Goal: Task Accomplishment & Management: Manage account settings

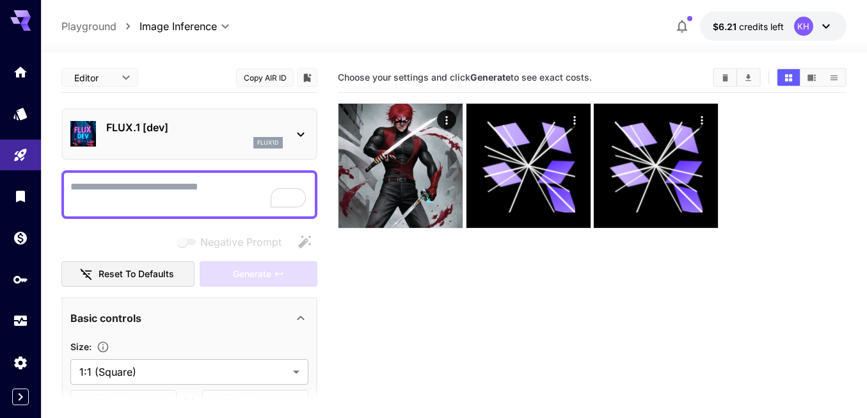
click at [212, 141] on div "flux1d" at bounding box center [194, 143] width 177 height 12
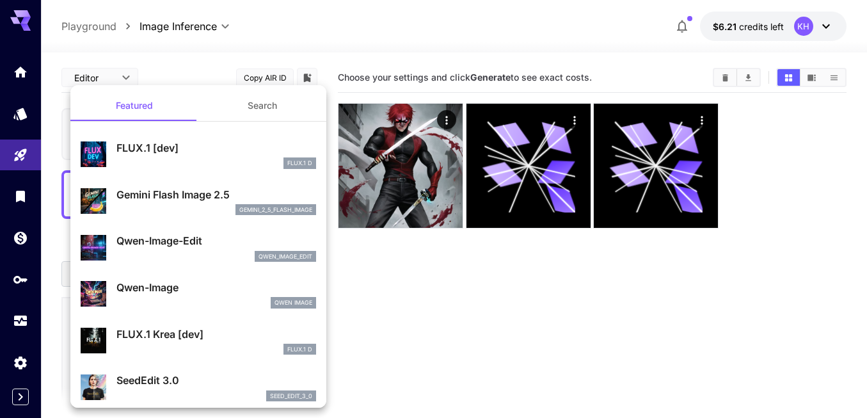
click at [269, 102] on button "Search" at bounding box center [262, 105] width 128 height 31
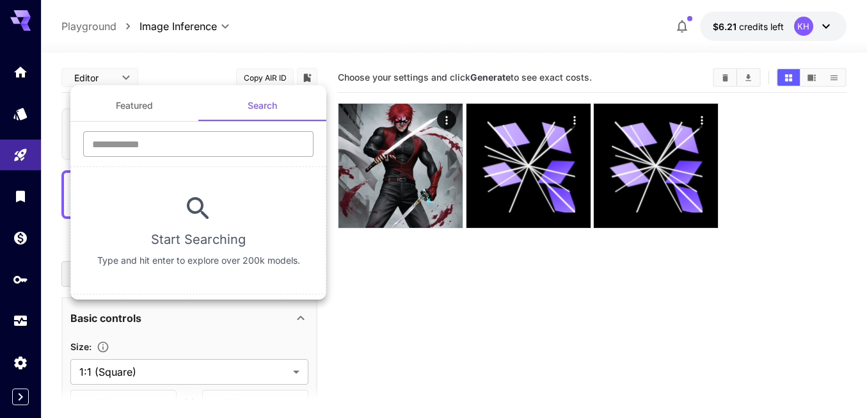
click at [205, 141] on input "text" at bounding box center [198, 144] width 230 height 26
type input "**"
paste input "**********"
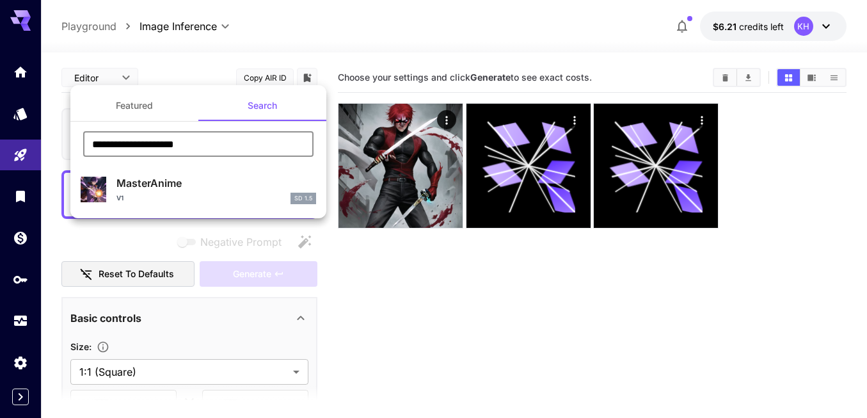
type input "**********"
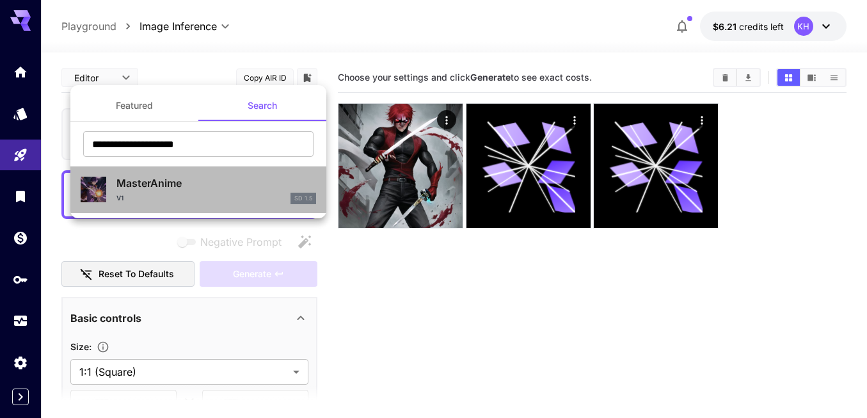
click at [164, 194] on div "V1 SD 1.5" at bounding box center [216, 199] width 200 height 12
type input "**********"
type input "***"
type input "**"
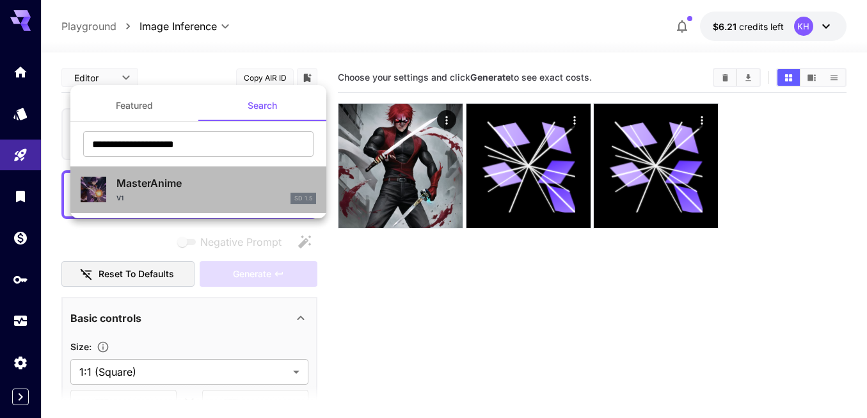
type input "*"
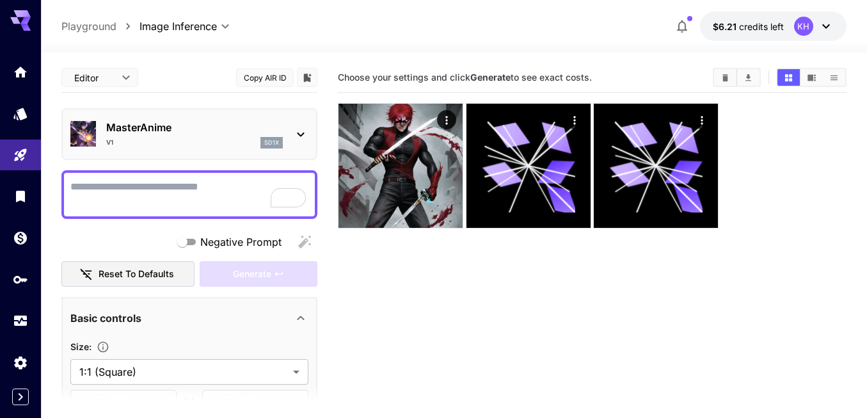
click at [193, 129] on p "MasterAnime" at bounding box center [194, 127] width 177 height 15
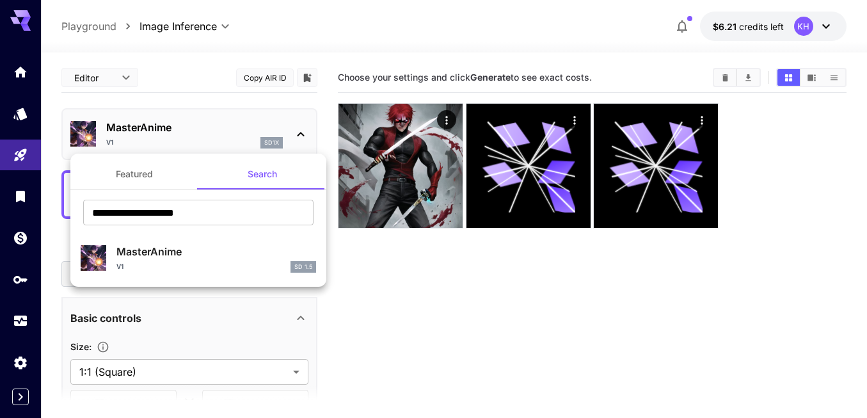
click at [173, 265] on div "V1 SD 1.5" at bounding box center [216, 267] width 200 height 12
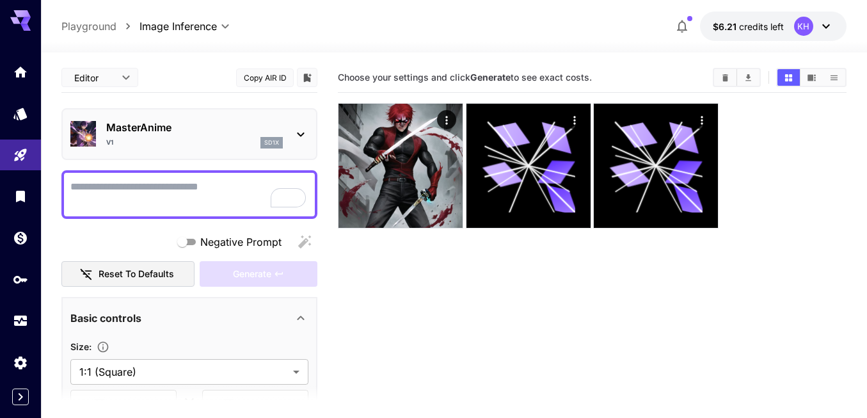
click at [184, 189] on textarea "Negative Prompt" at bounding box center [189, 194] width 238 height 31
click at [191, 128] on p "MasterAnime" at bounding box center [194, 127] width 177 height 15
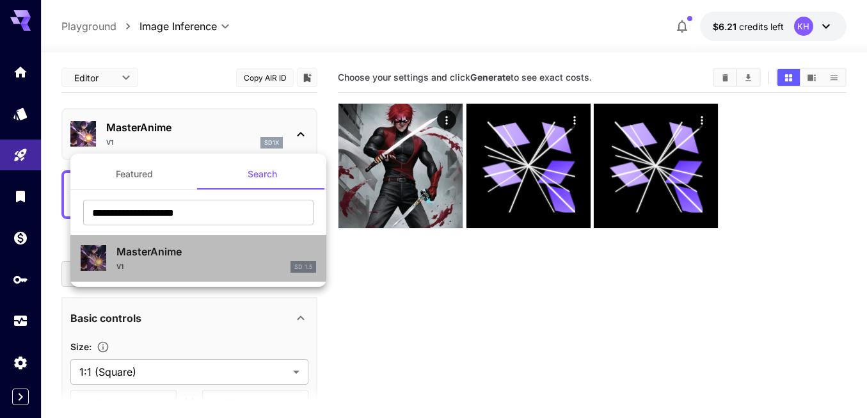
click at [193, 251] on p "MasterAnime" at bounding box center [216, 251] width 200 height 15
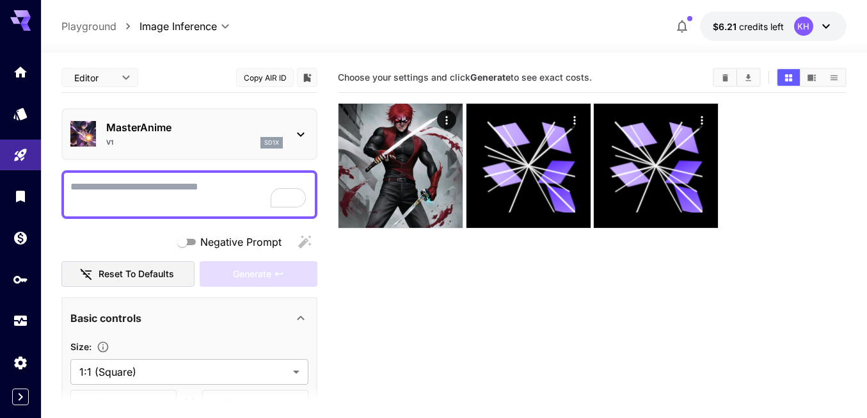
click at [195, 139] on div "V1 sd1x" at bounding box center [194, 143] width 177 height 12
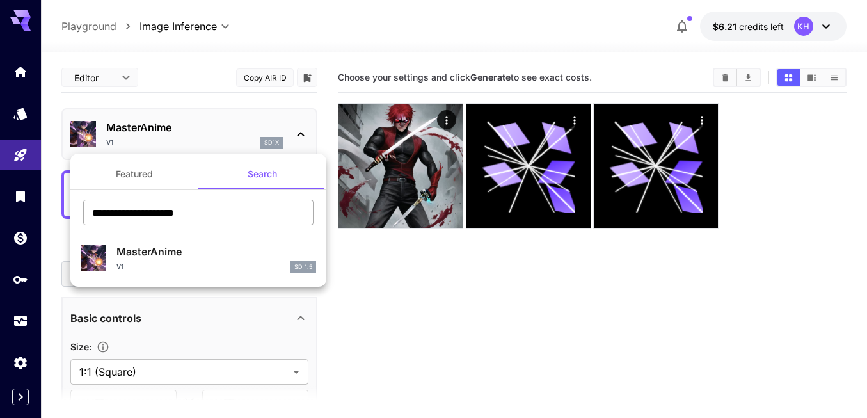
click at [234, 223] on input "**********" at bounding box center [198, 213] width 230 height 26
click at [275, 39] on div at bounding box center [433, 209] width 867 height 418
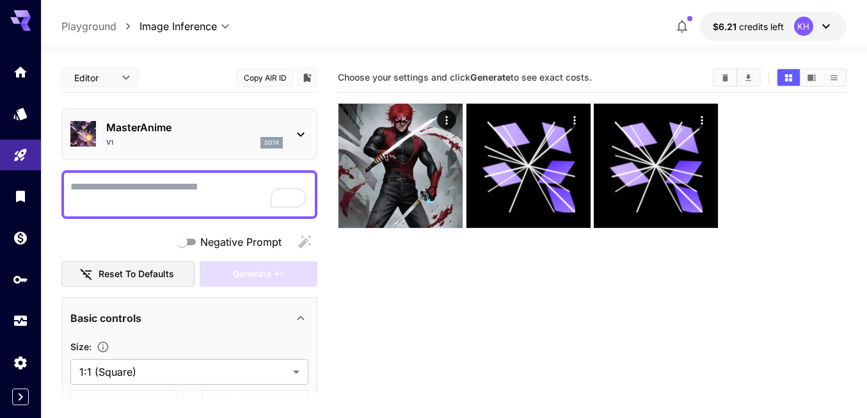
click at [175, 126] on p "MasterAnime" at bounding box center [194, 127] width 177 height 15
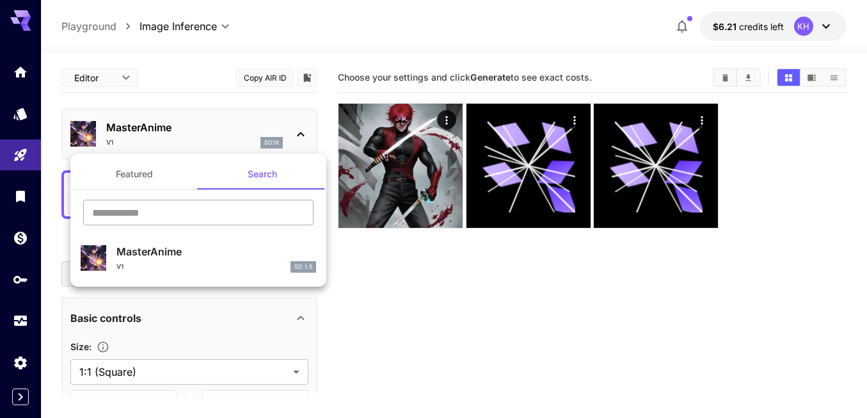
click at [208, 216] on input "text" at bounding box center [198, 213] width 230 height 26
click at [211, 77] on div at bounding box center [433, 209] width 867 height 418
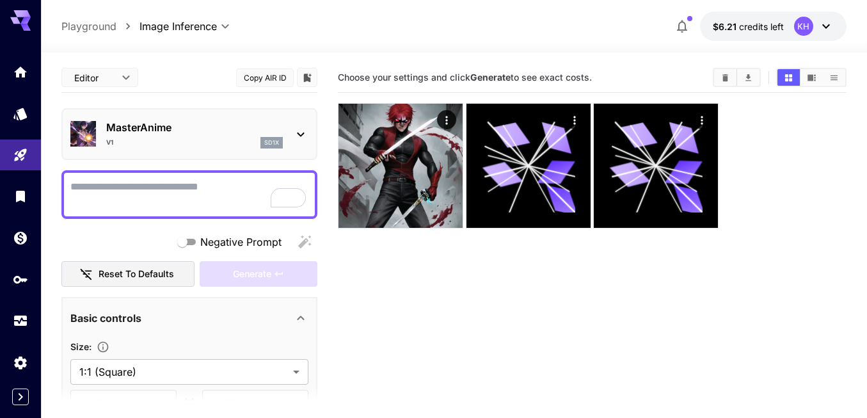
click at [259, 77] on button "Copy AIR ID" at bounding box center [265, 77] width 58 height 19
click at [259, 33] on div "**********" at bounding box center [453, 26] width 784 height 29
click at [188, 128] on p "MasterAnime" at bounding box center [194, 127] width 177 height 15
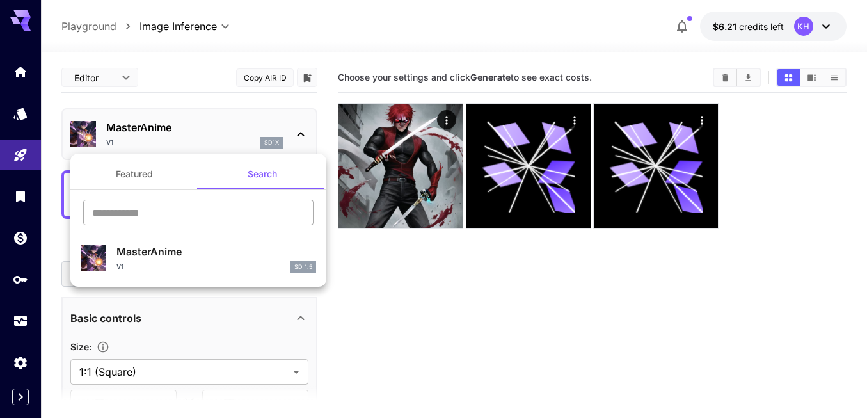
click at [221, 203] on input "text" at bounding box center [198, 213] width 230 height 26
paste input "**********"
type input "**********"
click at [376, 317] on div at bounding box center [433, 209] width 867 height 418
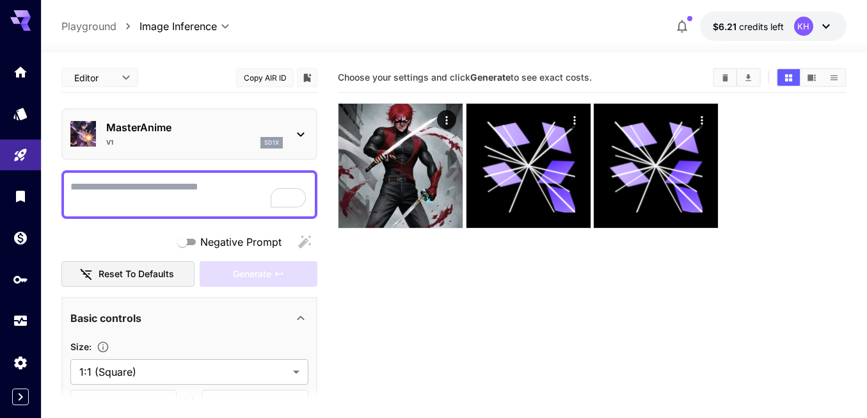
click at [264, 73] on button "Copy AIR ID" at bounding box center [265, 77] width 58 height 19
click at [209, 188] on textarea "Negative Prompt" at bounding box center [189, 194] width 238 height 31
paste textarea "**********"
type textarea "**********"
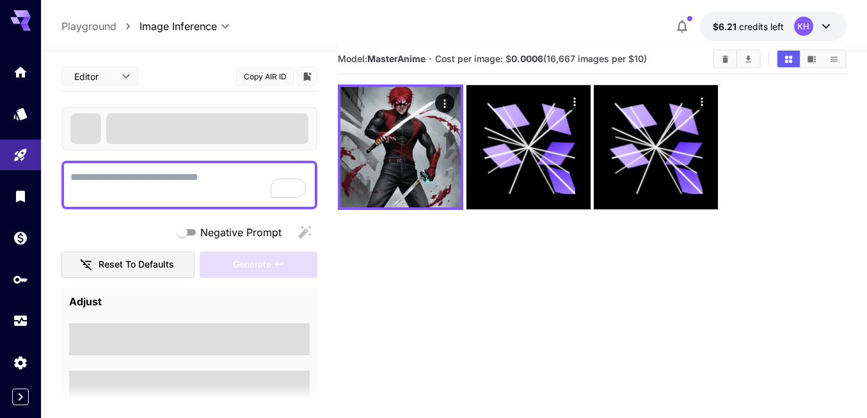
scroll to position [29, 0]
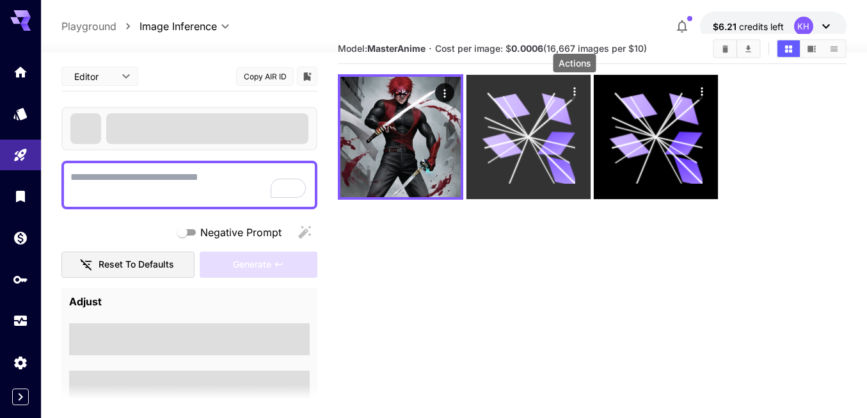
click at [571, 90] on icon "Actions" at bounding box center [574, 91] width 13 height 13
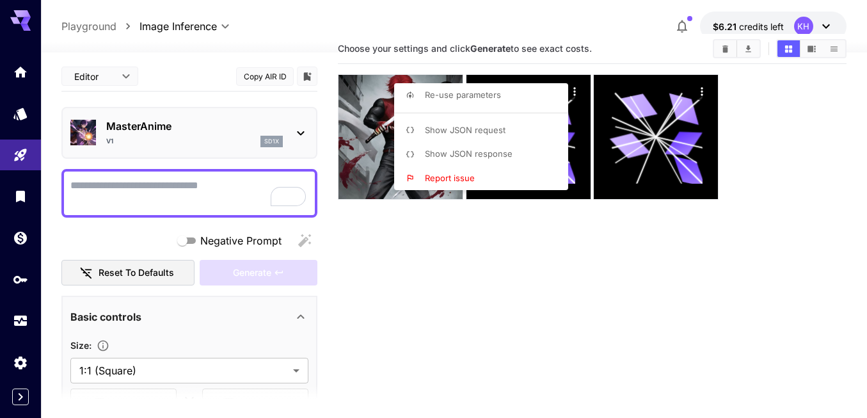
click at [527, 292] on div at bounding box center [433, 209] width 867 height 418
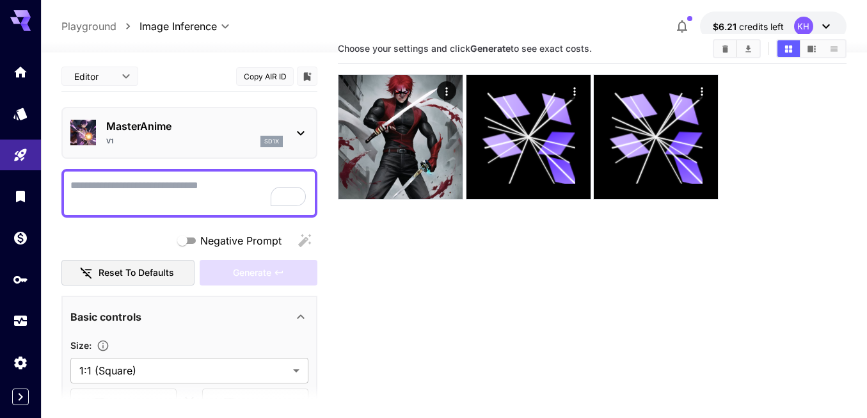
click at [262, 136] on div "sd1x" at bounding box center [271, 142] width 22 height 12
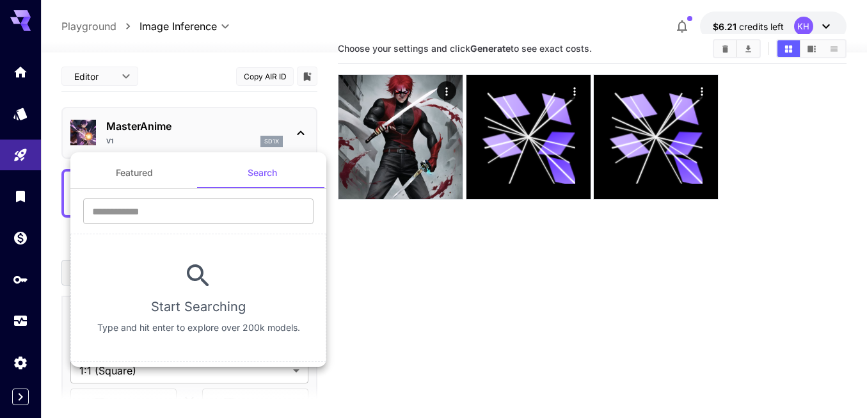
click at [395, 263] on div at bounding box center [433, 209] width 867 height 418
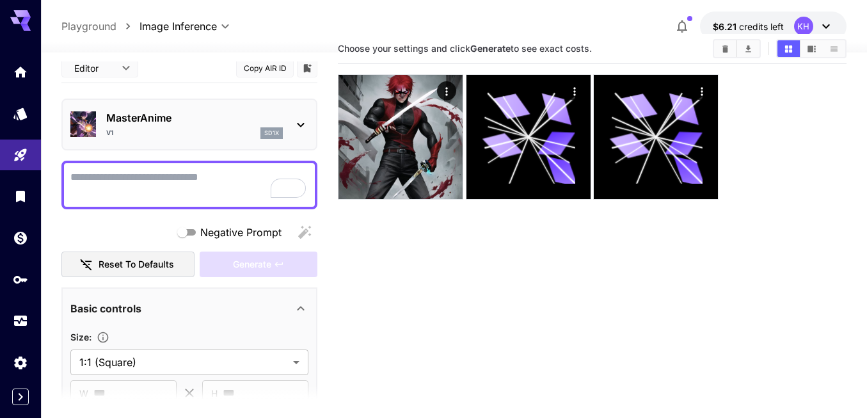
scroll to position [10, 0]
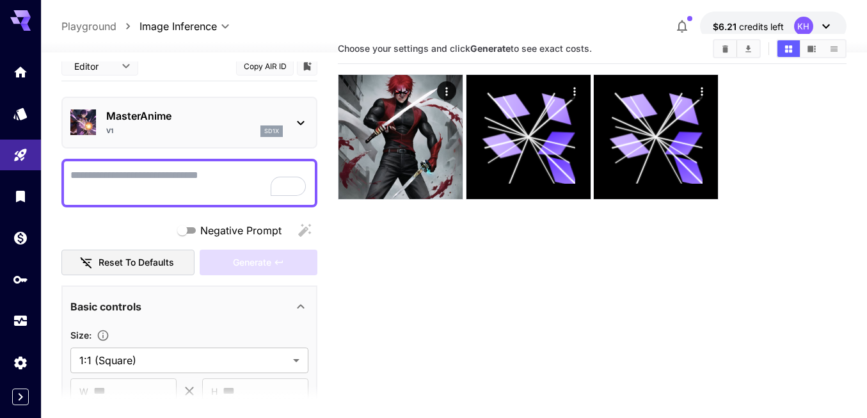
click at [160, 136] on div "V1 sd1x" at bounding box center [194, 131] width 177 height 12
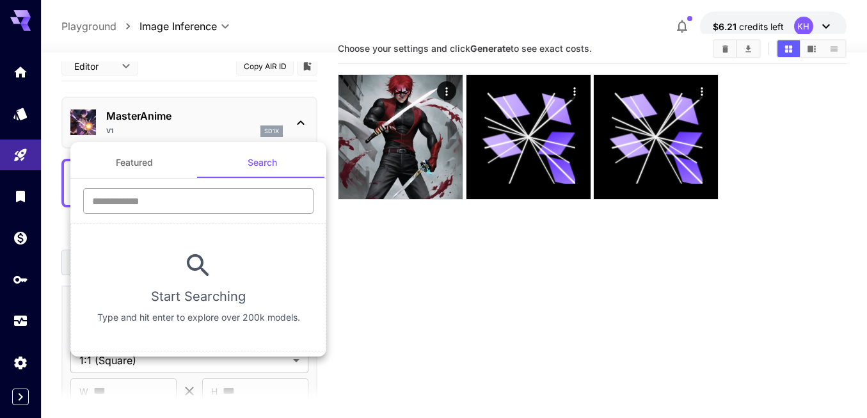
click at [212, 201] on input "text" at bounding box center [198, 201] width 230 height 26
click at [138, 164] on button "Featured" at bounding box center [134, 162] width 128 height 31
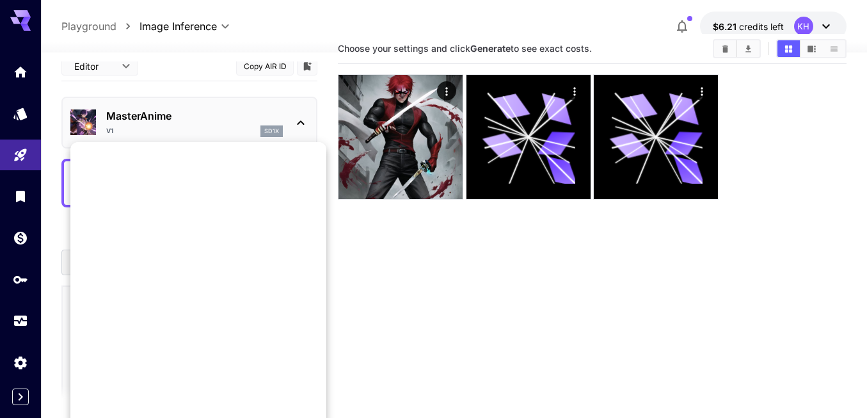
scroll to position [0, 0]
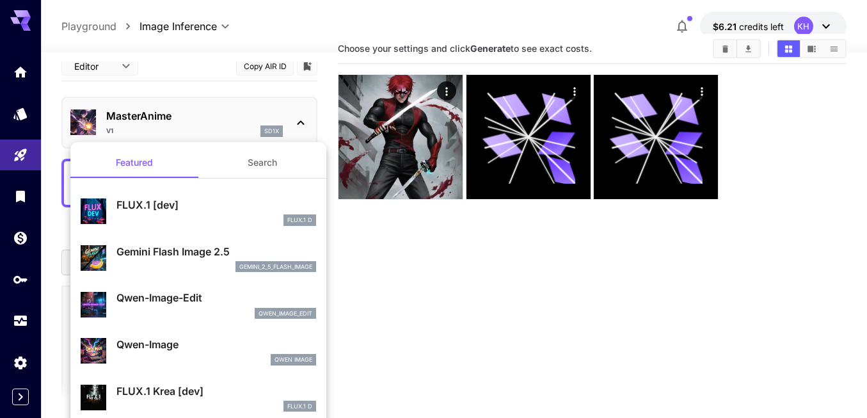
click at [254, 163] on button "Search" at bounding box center [262, 162] width 128 height 31
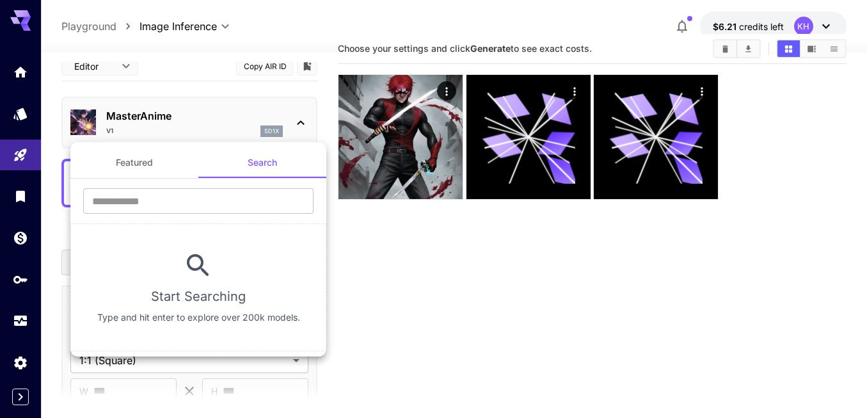
click at [50, 182] on div at bounding box center [433, 209] width 867 height 418
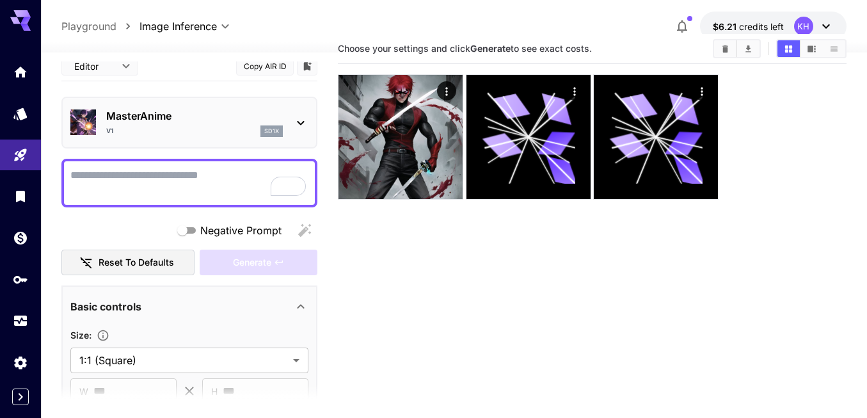
click at [145, 179] on textarea "Negative Prompt" at bounding box center [189, 183] width 238 height 31
click at [23, 396] on icon "Expand sidebar" at bounding box center [20, 396] width 15 height 15
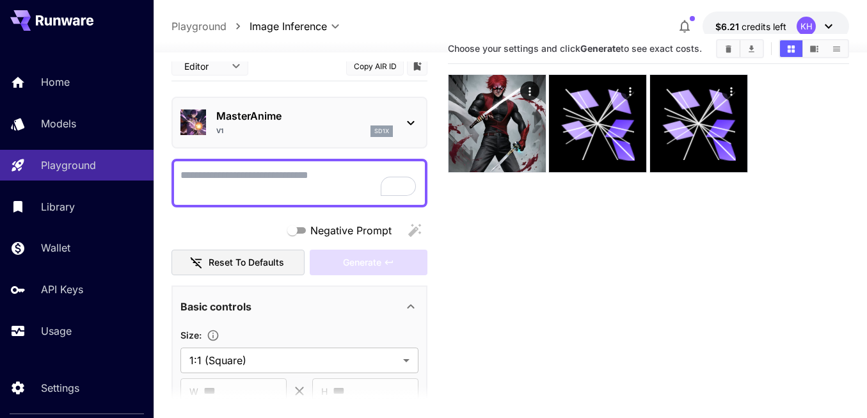
click at [260, 124] on div "MasterAnime V1 sd1x" at bounding box center [304, 122] width 177 height 29
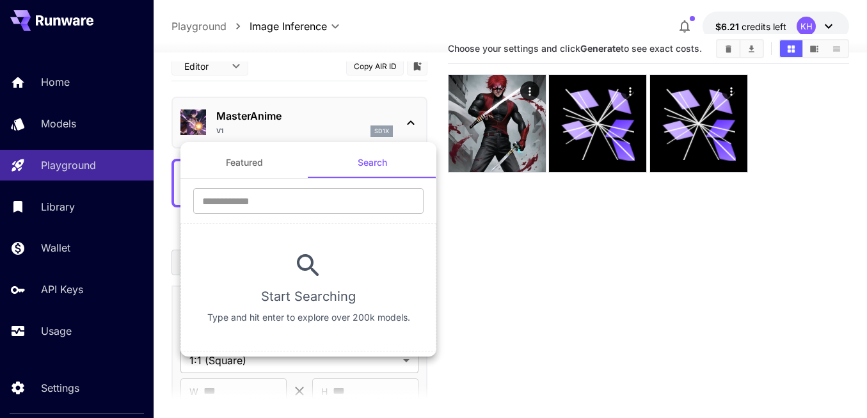
click at [220, 118] on div at bounding box center [433, 209] width 867 height 418
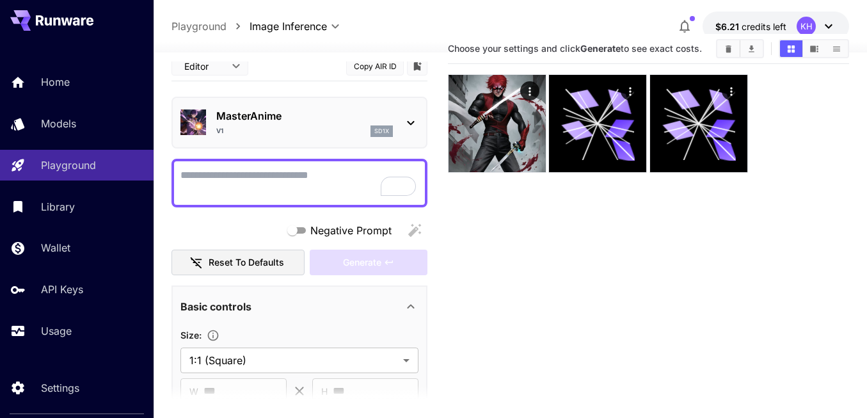
click at [279, 123] on div "MasterAnime V1 sd1x" at bounding box center [304, 122] width 177 height 29
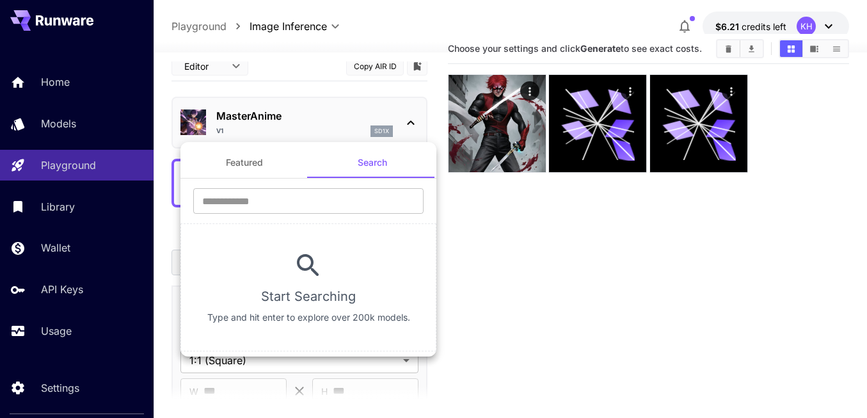
click at [253, 160] on button "Featured" at bounding box center [244, 162] width 128 height 31
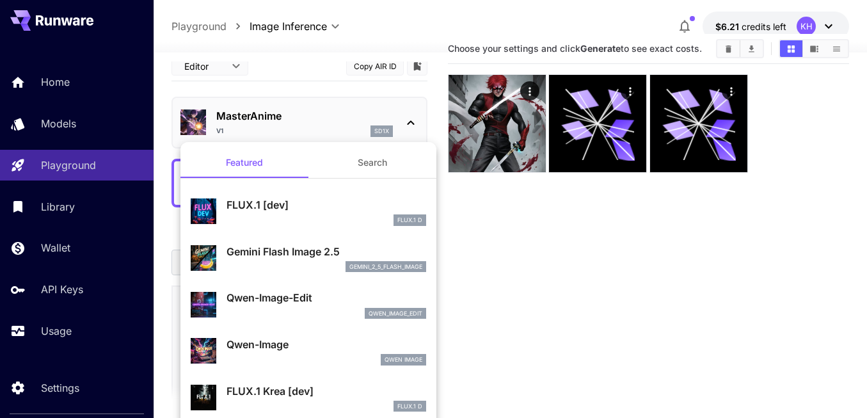
click at [356, 157] on button "Search" at bounding box center [372, 162] width 128 height 31
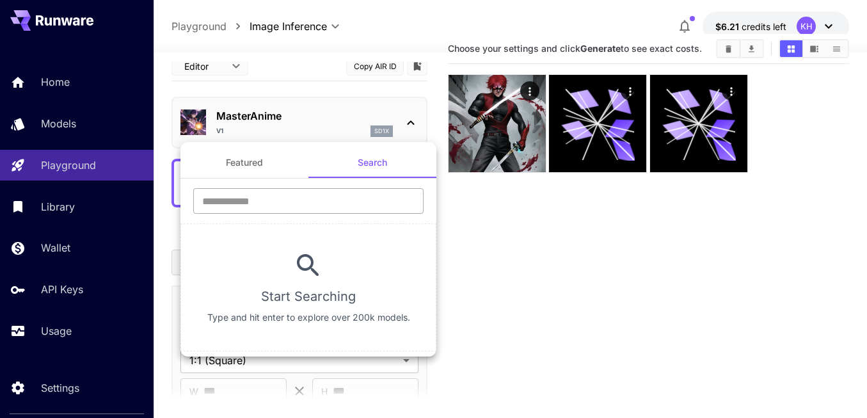
click at [269, 202] on input "text" at bounding box center [308, 201] width 230 height 26
click at [227, 170] on button "Featured" at bounding box center [244, 162] width 128 height 31
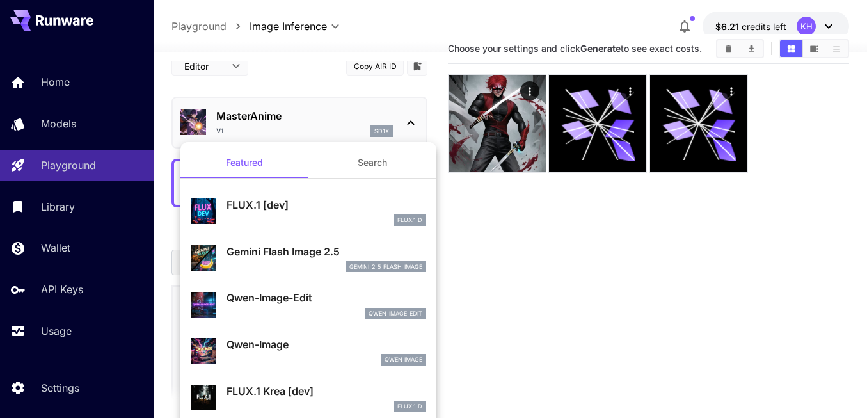
click at [362, 167] on button "Search" at bounding box center [372, 162] width 128 height 31
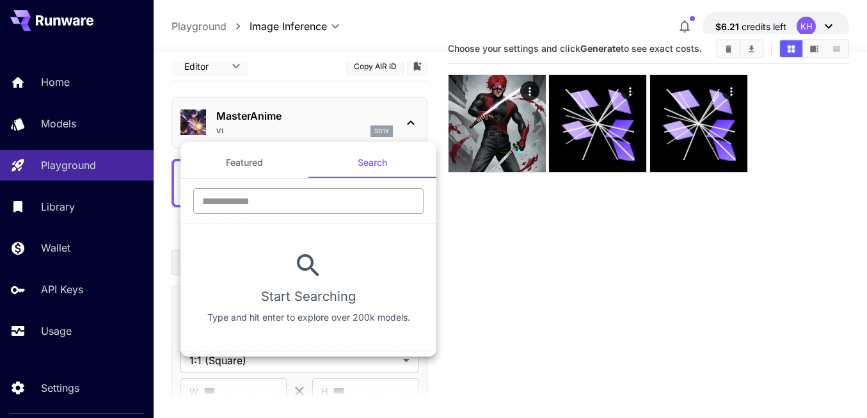
click at [281, 200] on input "text" at bounding box center [308, 201] width 230 height 26
click at [325, 46] on div at bounding box center [433, 209] width 867 height 418
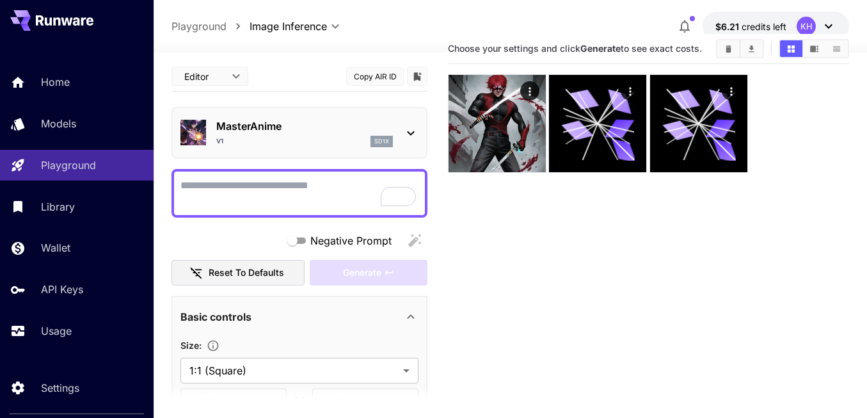
click at [384, 76] on button "Copy AIR ID" at bounding box center [375, 76] width 58 height 19
click at [362, 214] on div at bounding box center [299, 193] width 256 height 49
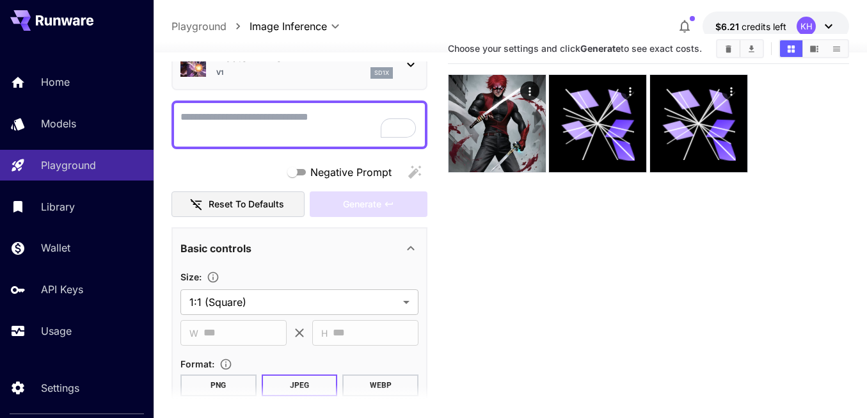
scroll to position [107, 0]
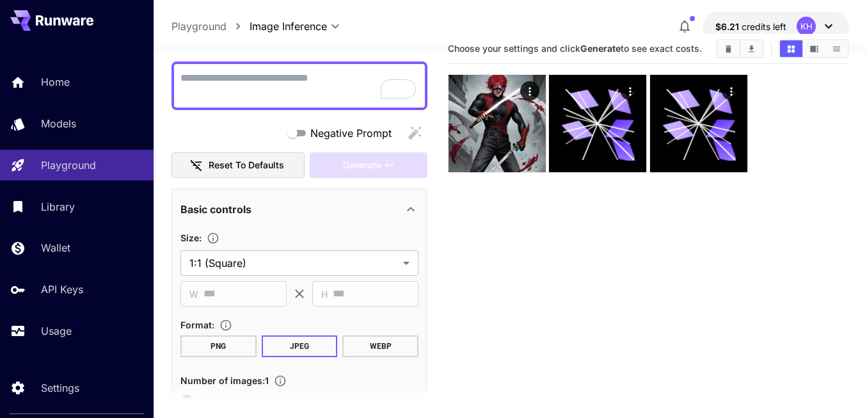
click at [286, 267] on body "**********" at bounding box center [433, 230] width 867 height 519
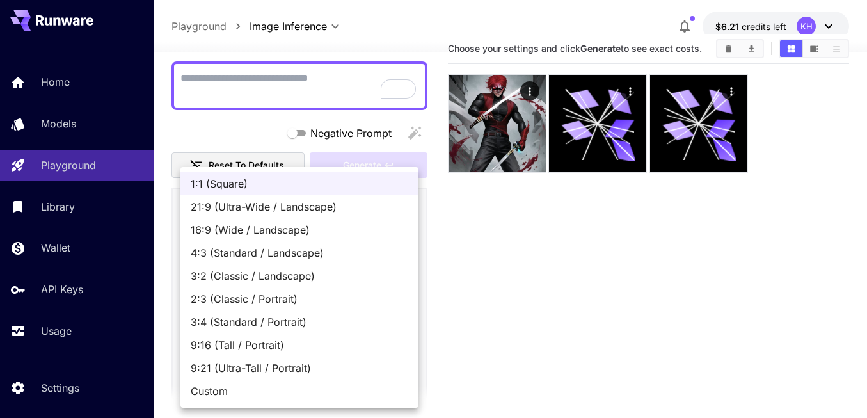
click at [517, 257] on div at bounding box center [433, 209] width 867 height 418
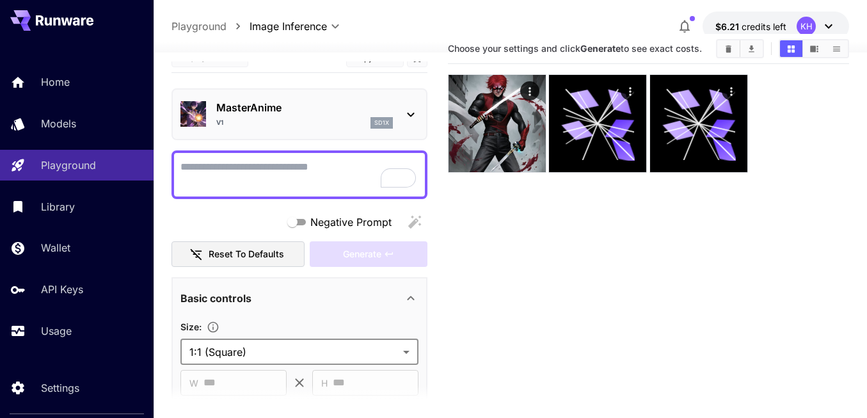
scroll to position [0, 0]
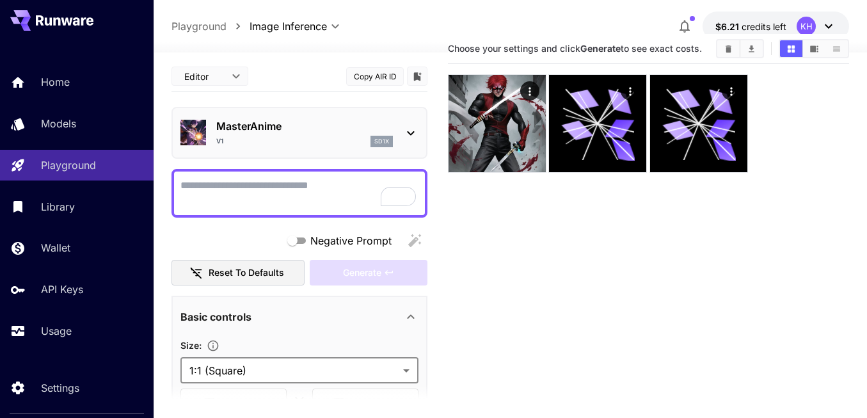
click at [279, 134] on div "MasterAnime V1 sd1x" at bounding box center [304, 132] width 177 height 29
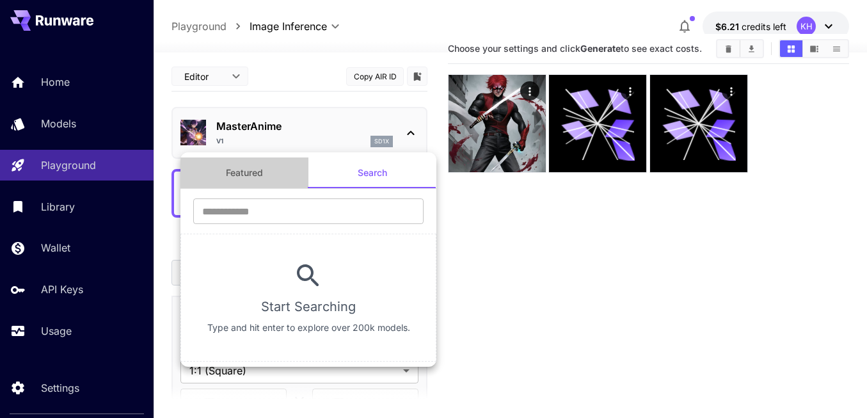
click at [248, 169] on button "Featured" at bounding box center [244, 172] width 128 height 31
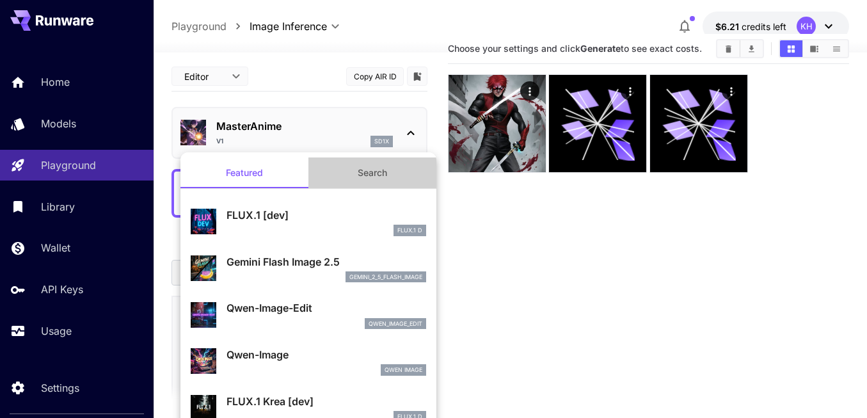
click at [352, 174] on button "Search" at bounding box center [372, 172] width 128 height 31
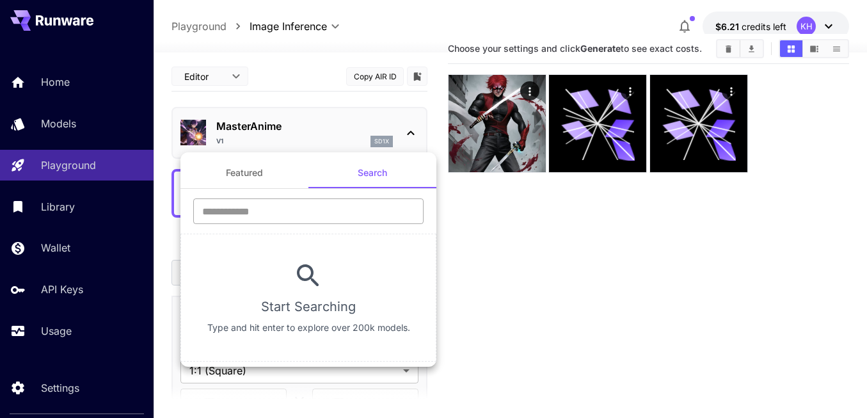
click at [283, 215] on input "text" at bounding box center [308, 211] width 230 height 26
click at [218, 227] on div "​" at bounding box center [308, 215] width 256 height 35
click at [164, 225] on div at bounding box center [433, 209] width 867 height 418
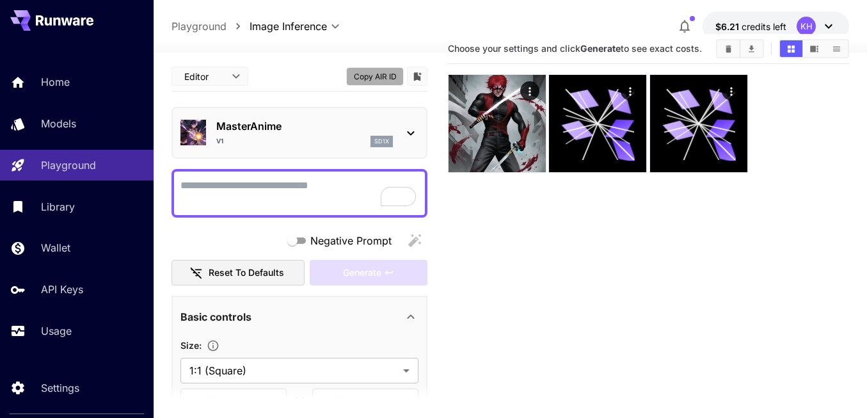
click at [359, 79] on button "Copy AIR ID" at bounding box center [375, 76] width 58 height 19
click at [322, 77] on div "Editor **** ​ Copy AIR ID" at bounding box center [299, 76] width 256 height 30
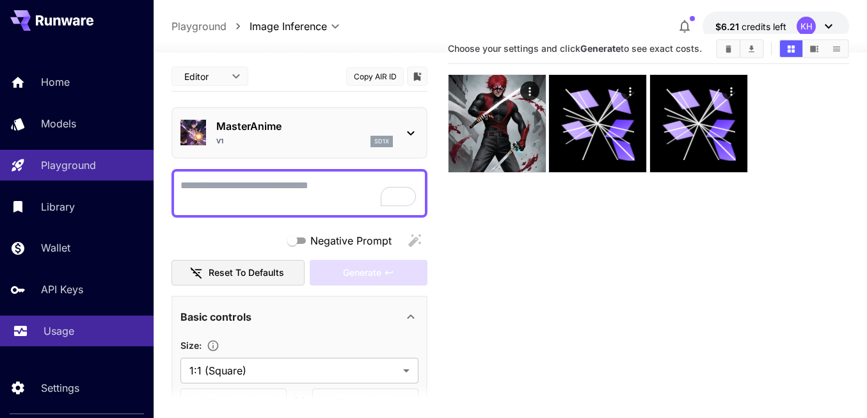
click at [54, 335] on p "Usage" at bounding box center [59, 330] width 31 height 15
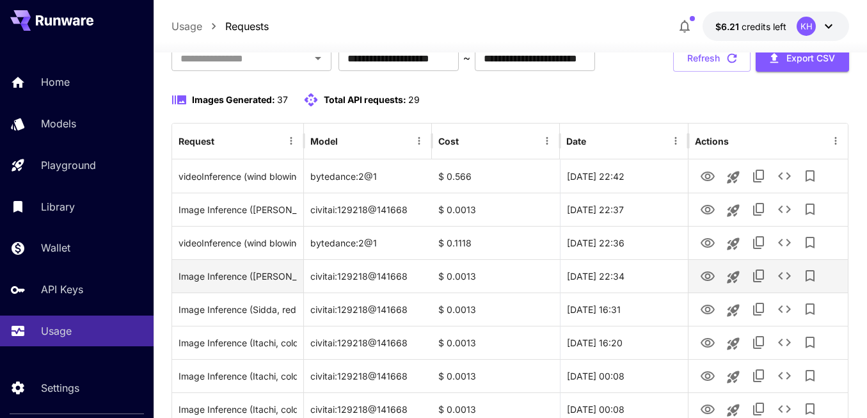
scroll to position [93, 0]
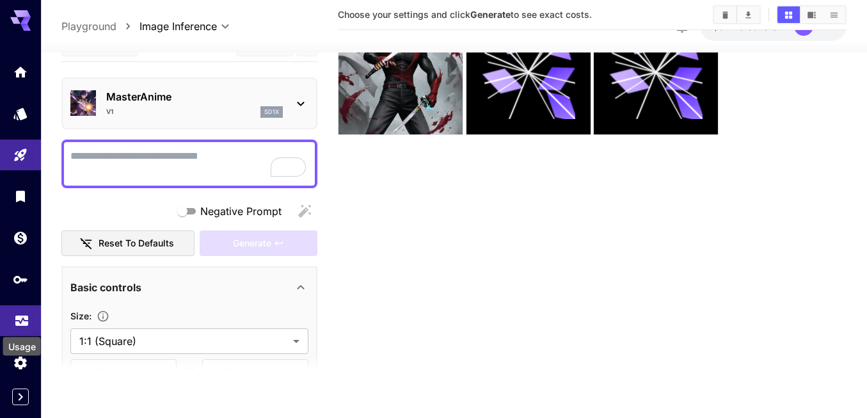
click at [23, 319] on icon "Usage" at bounding box center [21, 318] width 13 height 6
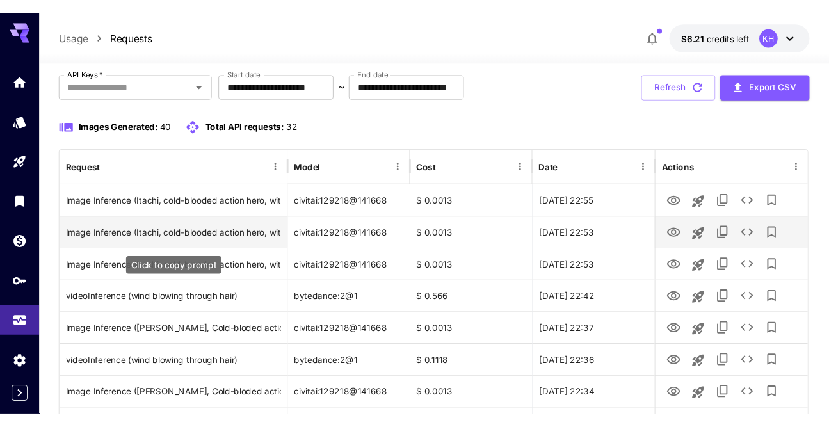
scroll to position [74, 0]
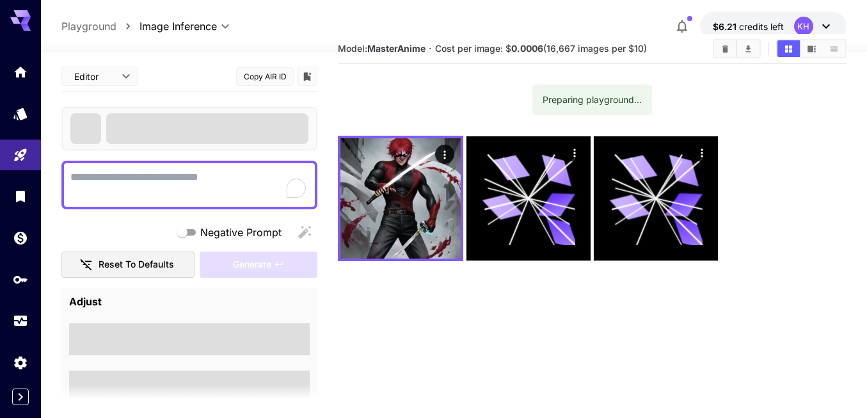
scroll to position [29, 0]
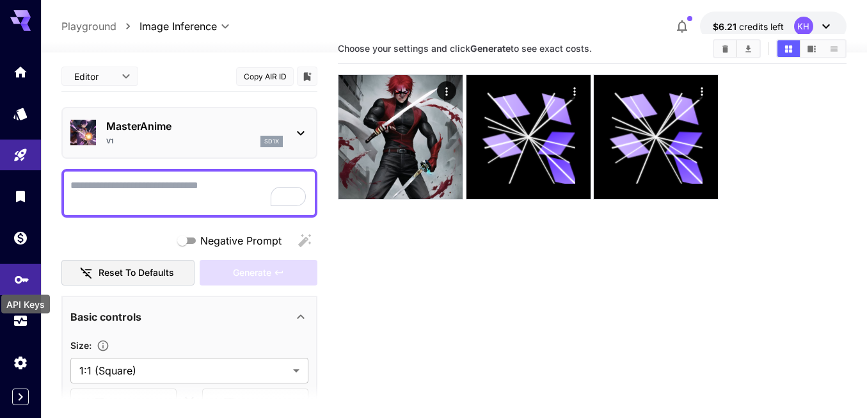
click at [18, 282] on icon "API Keys" at bounding box center [21, 274] width 15 height 15
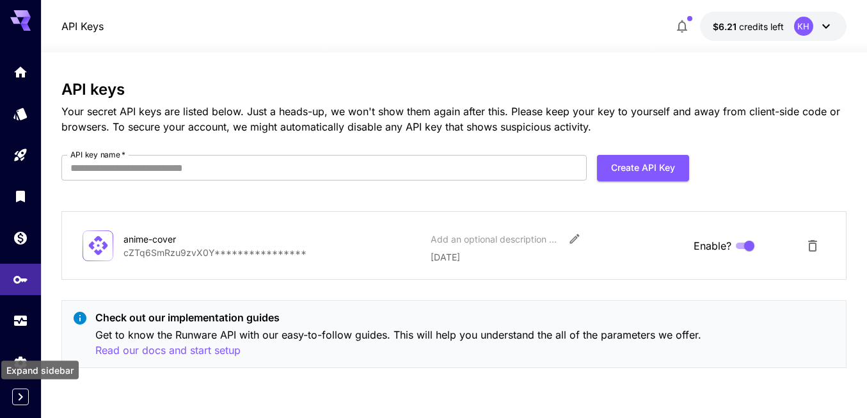
click at [17, 397] on icon "Expand sidebar" at bounding box center [20, 396] width 15 height 15
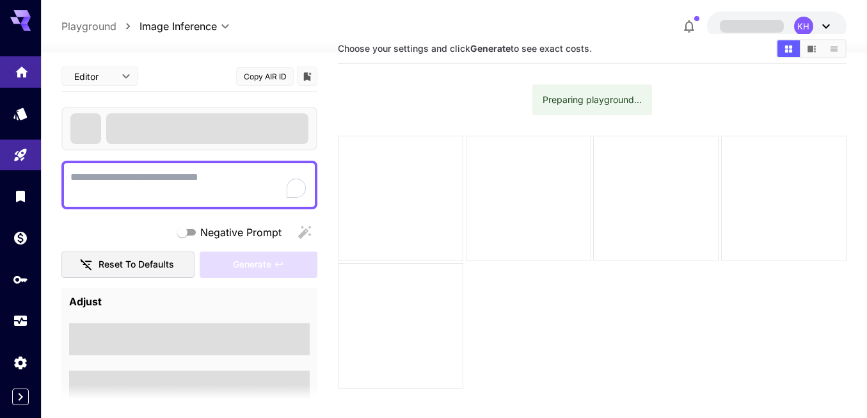
scroll to position [29, 0]
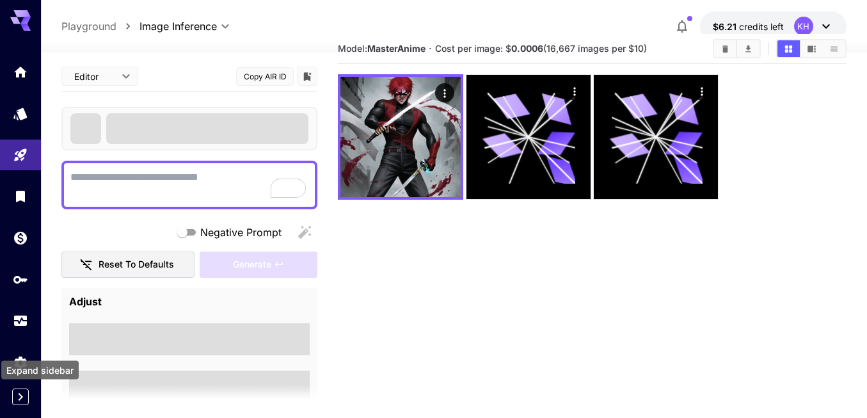
click at [18, 395] on icon "Expand sidebar" at bounding box center [20, 396] width 15 height 15
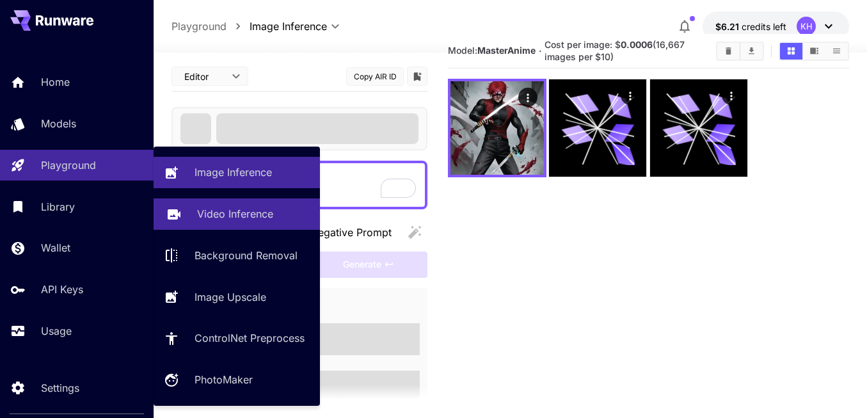
click at [209, 216] on p "Video Inference" at bounding box center [235, 213] width 76 height 15
type input "**********"
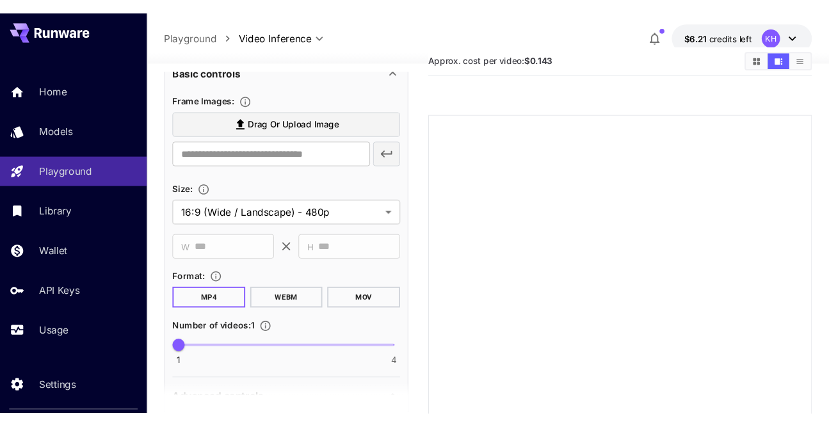
scroll to position [345, 0]
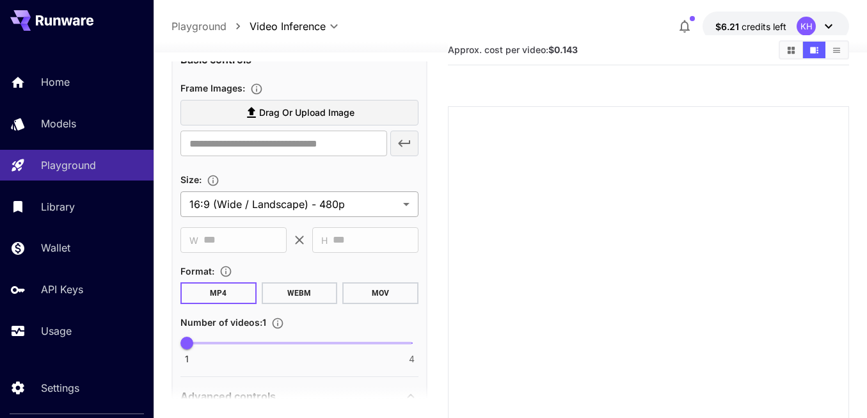
click at [262, 202] on body "**********" at bounding box center [433, 258] width 867 height 573
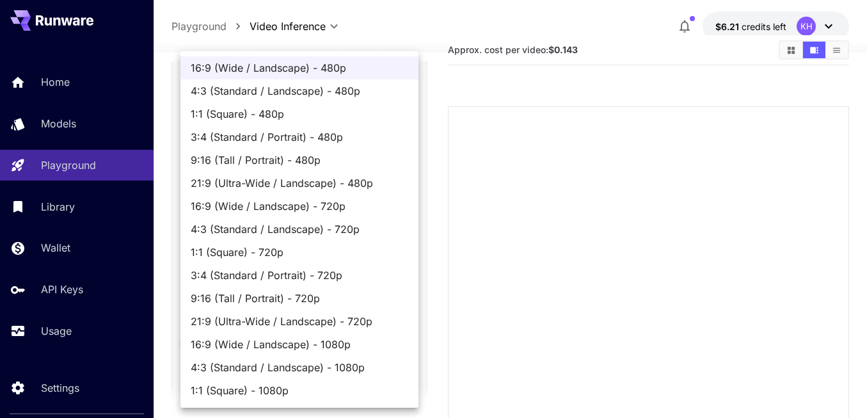
click at [434, 209] on div at bounding box center [433, 209] width 867 height 418
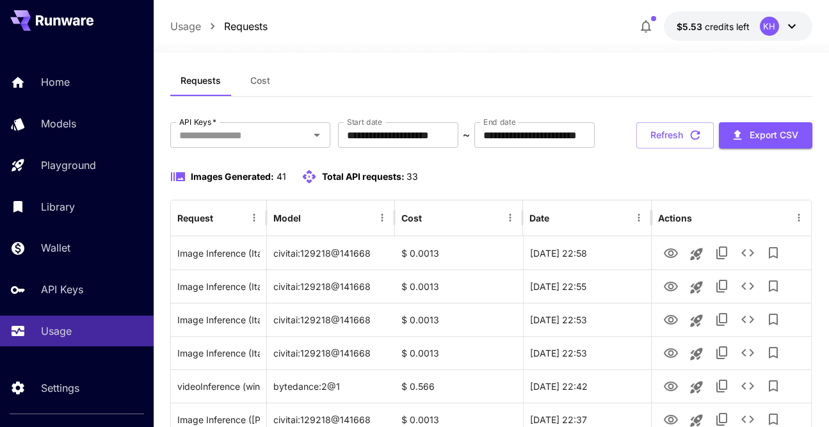
scroll to position [29, 0]
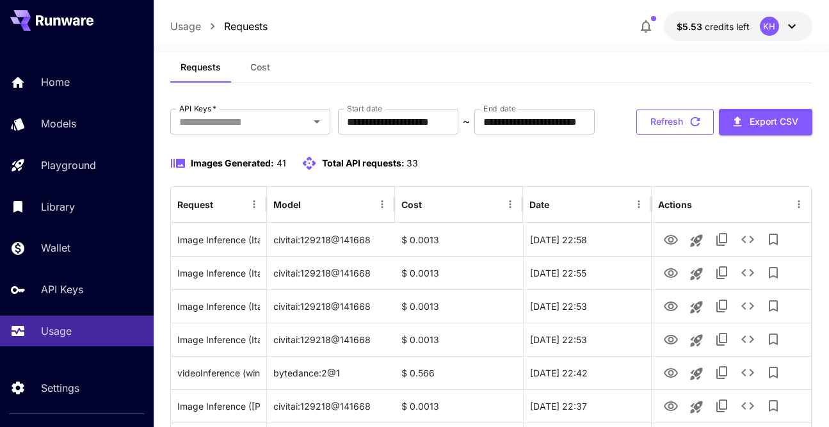
click at [674, 126] on button "Refresh" at bounding box center [674, 122] width 77 height 26
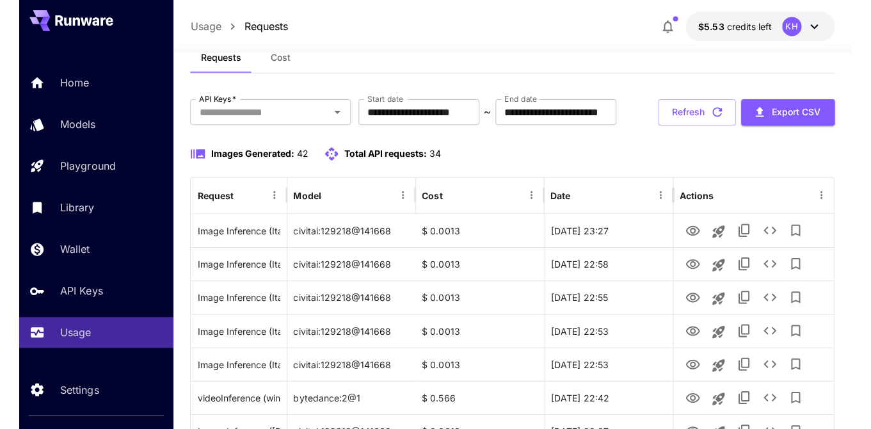
scroll to position [41, 0]
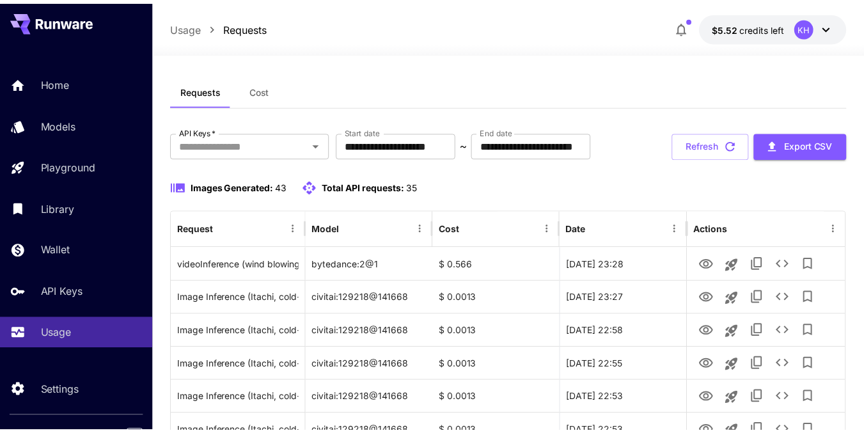
scroll to position [7, 0]
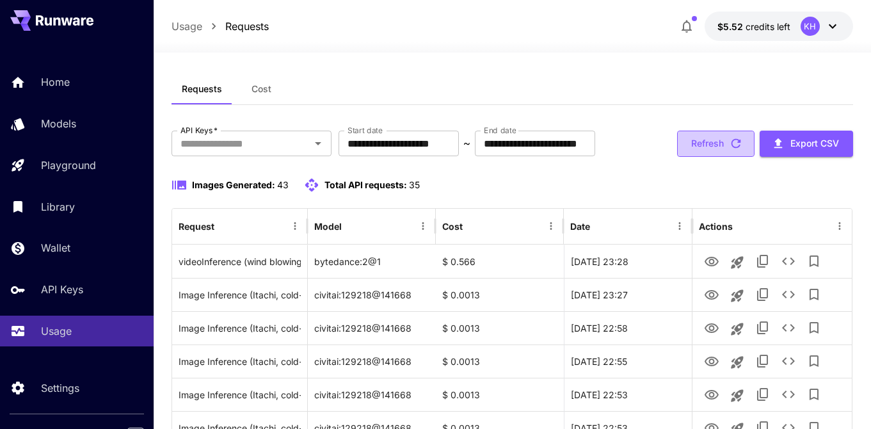
click at [716, 145] on button "Refresh" at bounding box center [715, 144] width 77 height 26
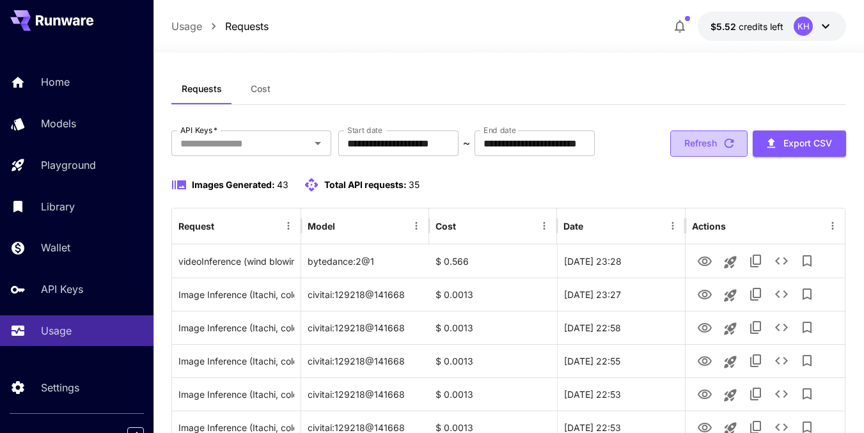
click at [701, 142] on button "Refresh" at bounding box center [709, 144] width 77 height 26
click at [650, 93] on div "Requests Cost" at bounding box center [508, 89] width 675 height 31
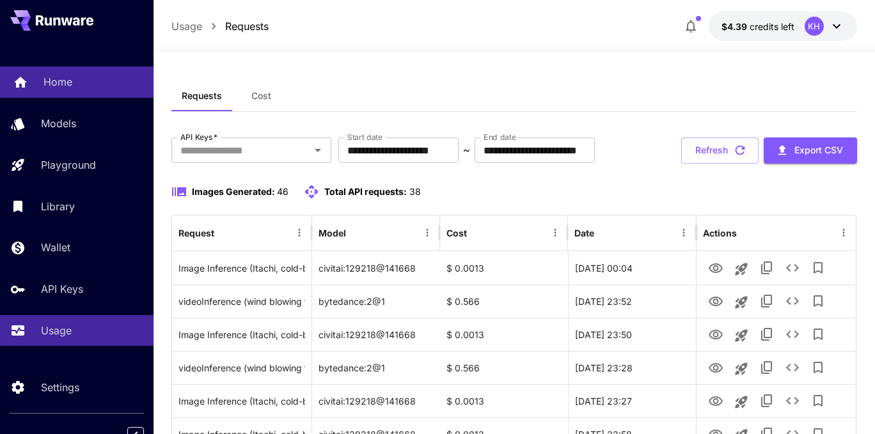
click at [51, 86] on p "Home" at bounding box center [58, 81] width 29 height 15
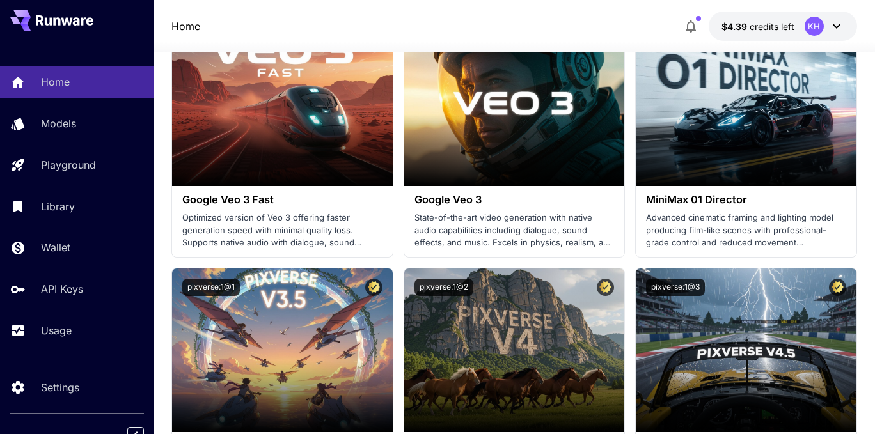
scroll to position [1133, 0]
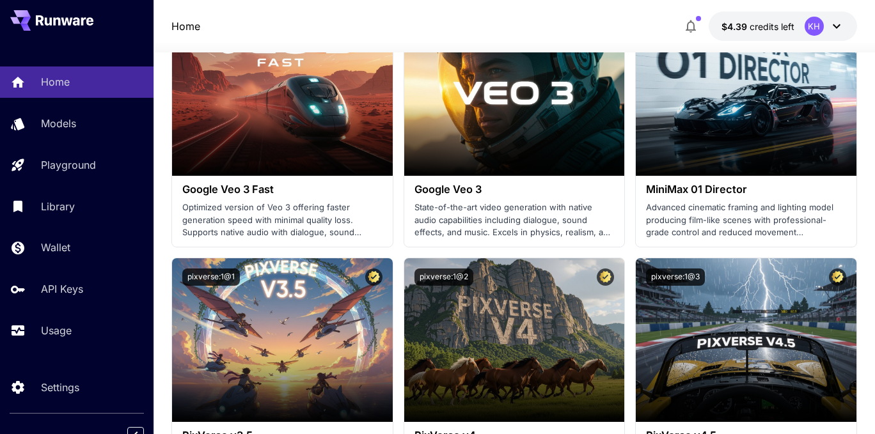
click at [841, 26] on icon at bounding box center [836, 26] width 15 height 15
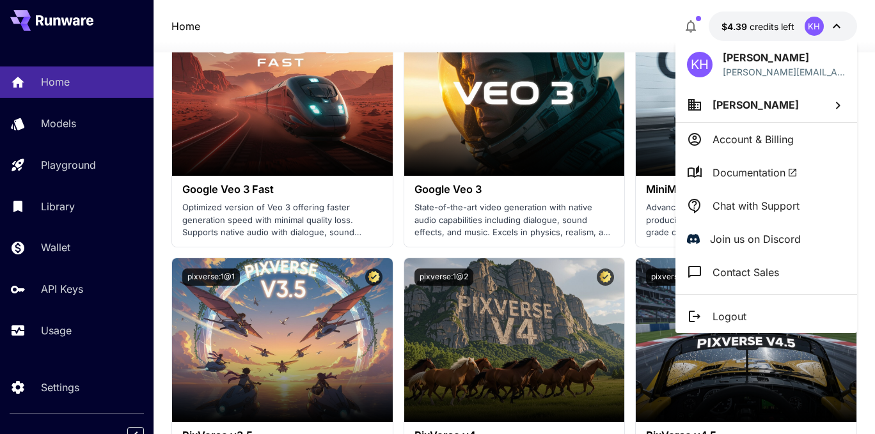
click at [632, 19] on div at bounding box center [437, 217] width 875 height 434
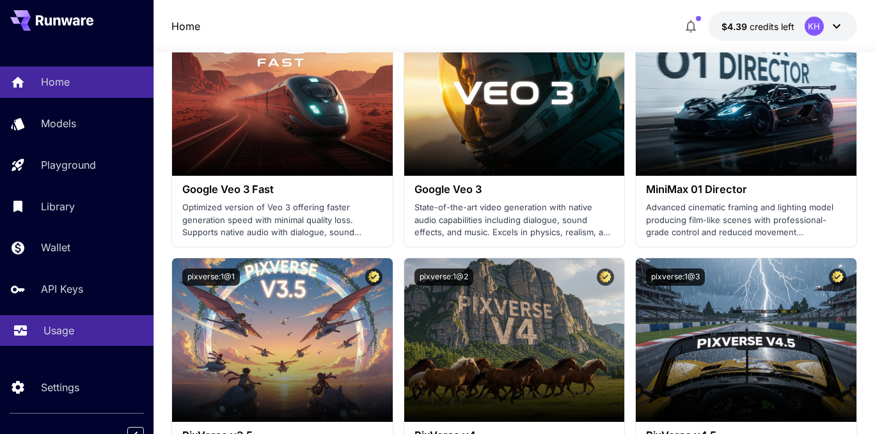
click at [61, 337] on p "Usage" at bounding box center [59, 330] width 31 height 15
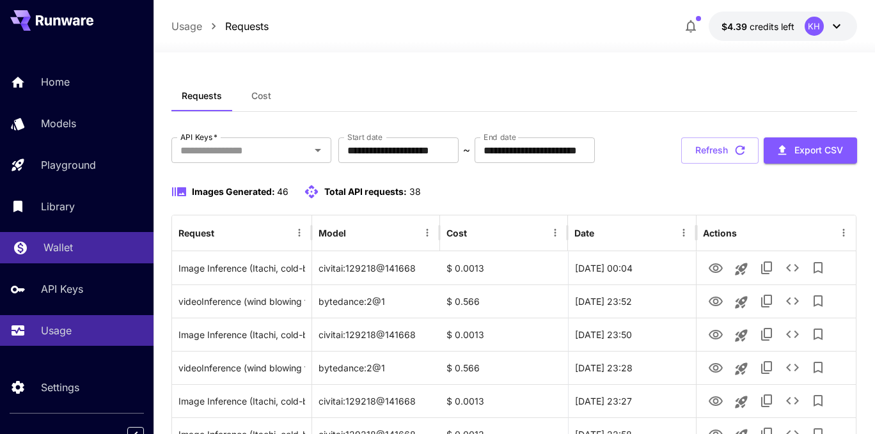
click at [67, 246] on p "Wallet" at bounding box center [58, 247] width 29 height 15
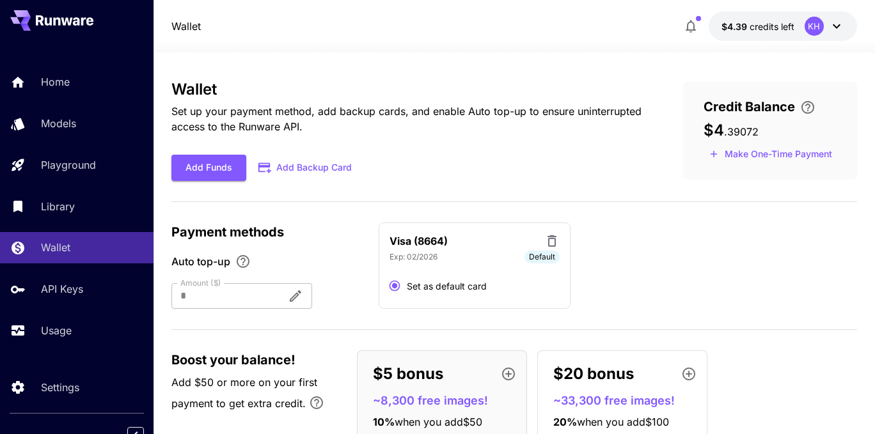
click at [264, 289] on div at bounding box center [224, 296] width 106 height 26
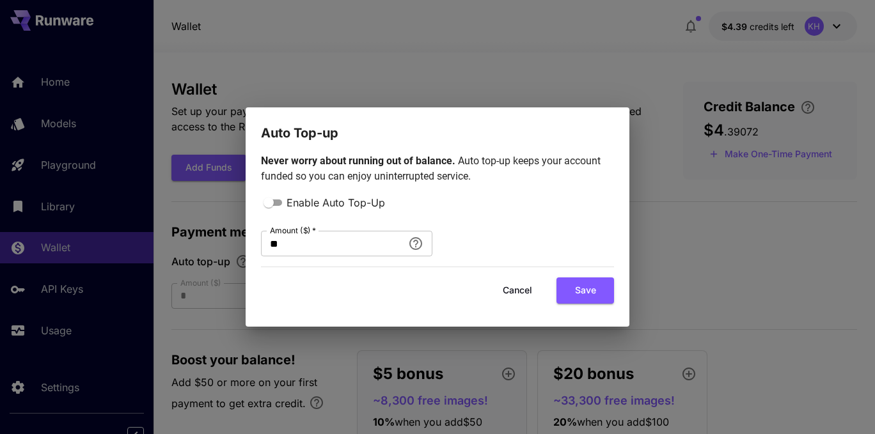
click at [526, 294] on button "Cancel" at bounding box center [518, 291] width 58 height 26
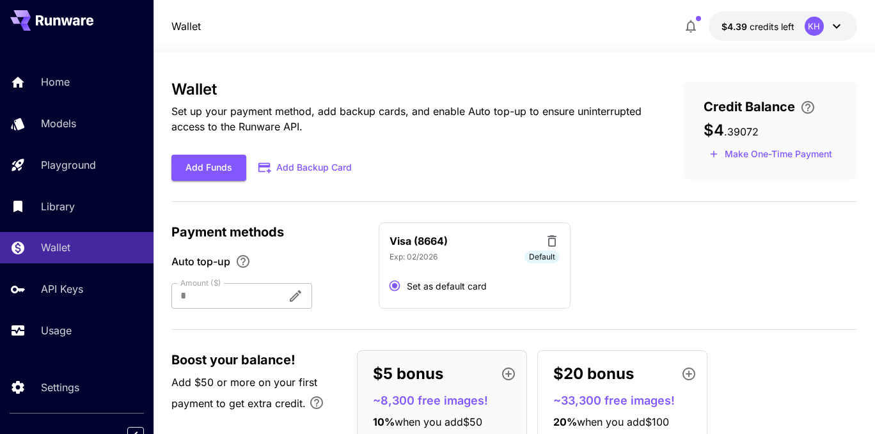
click at [600, 268] on div "Visa (8664) Exp: [CREDIT_CARD_DATA] Default Set as default card" at bounding box center [618, 266] width 479 height 87
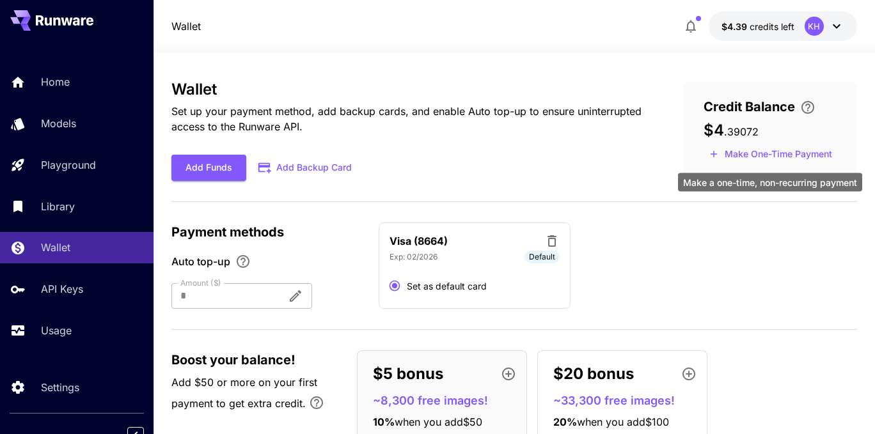
click at [740, 155] on button "Make One-Time Payment" at bounding box center [771, 155] width 134 height 20
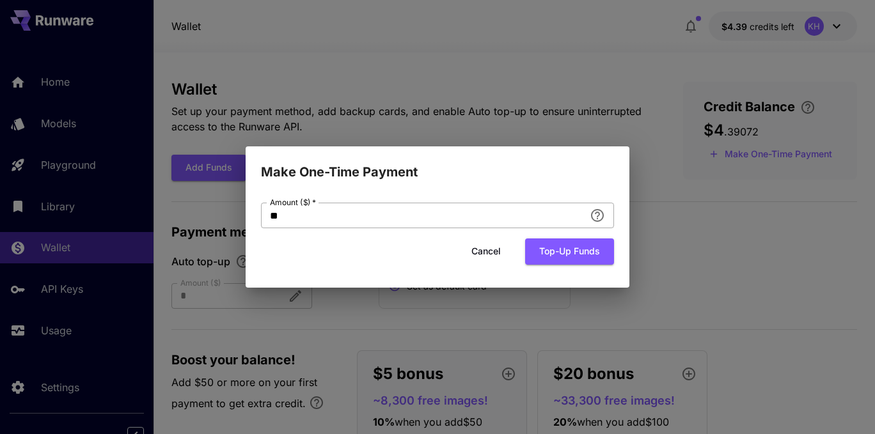
click at [484, 210] on input "**" at bounding box center [423, 216] width 324 height 26
type input "*"
click at [443, 248] on div "Cancel Top-up funds" at bounding box center [437, 252] width 353 height 26
click at [559, 253] on button "Top-up funds" at bounding box center [569, 252] width 89 height 26
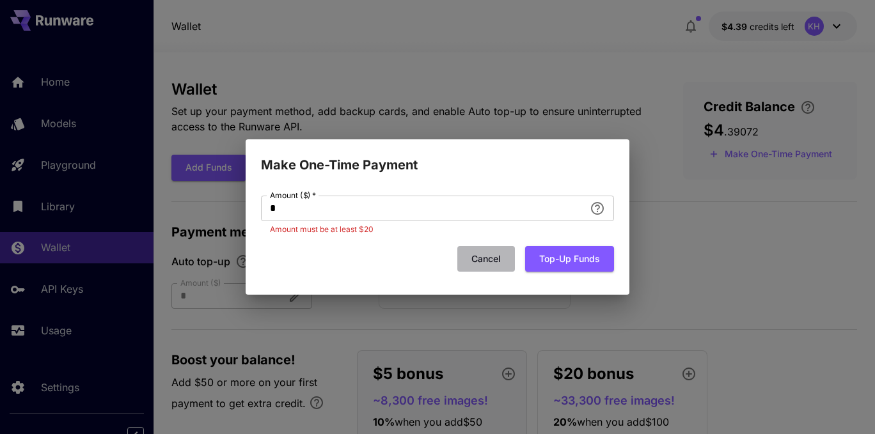
click at [488, 254] on button "Cancel" at bounding box center [487, 259] width 58 height 26
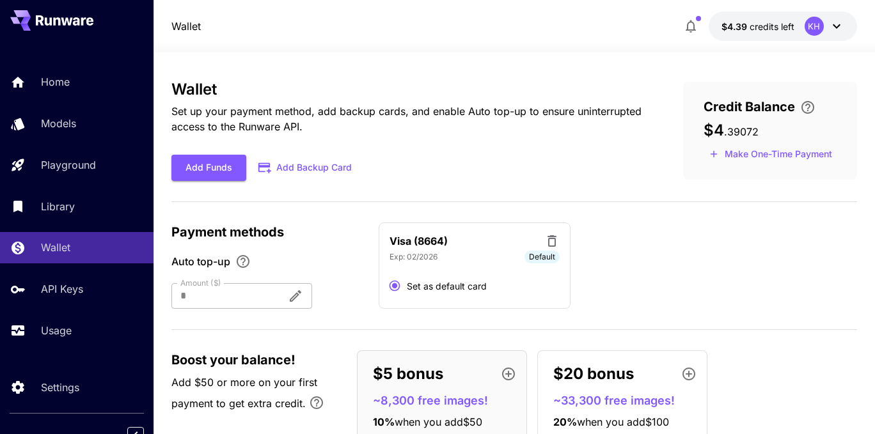
click at [555, 168] on div "Add Funds Add Backup Card" at bounding box center [406, 168] width 471 height 26
click at [701, 25] on button "button" at bounding box center [691, 26] width 26 height 26
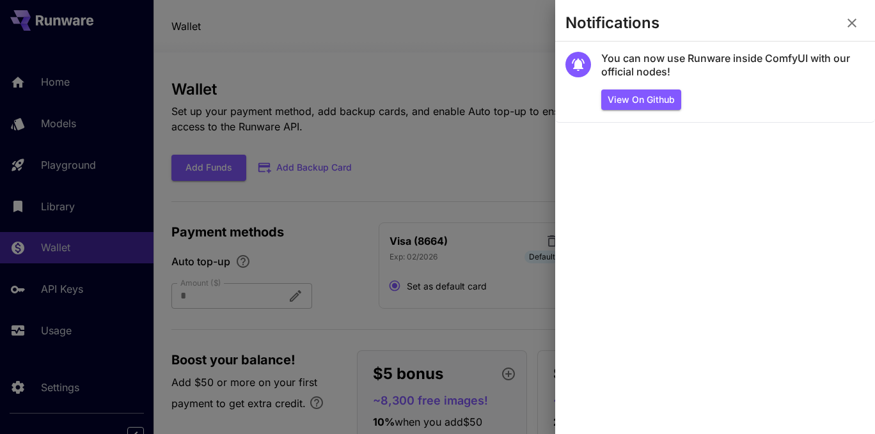
click at [848, 18] on icon "button" at bounding box center [852, 22] width 15 height 15
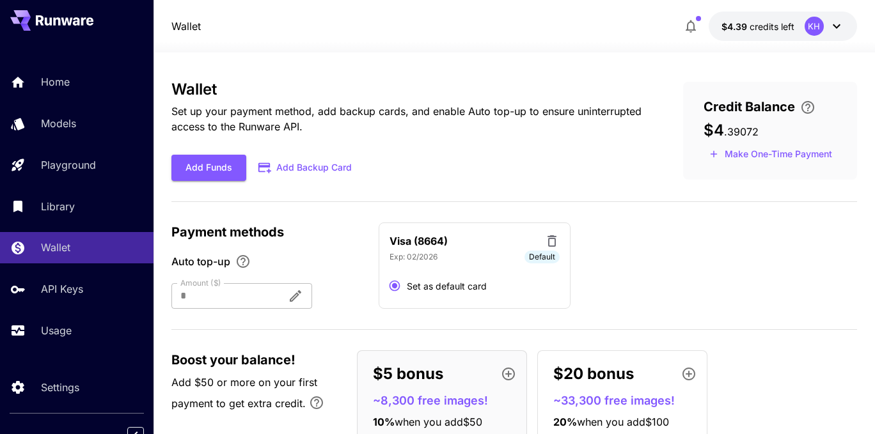
click at [696, 26] on icon "button" at bounding box center [690, 26] width 15 height 15
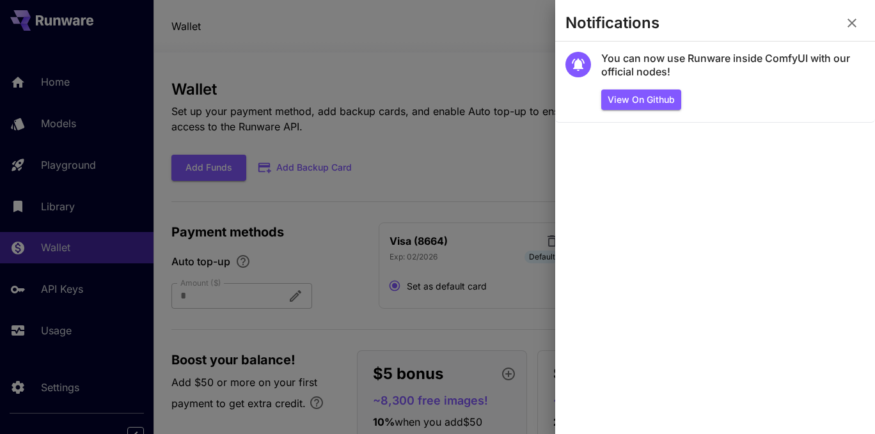
click at [854, 20] on icon "button" at bounding box center [852, 22] width 15 height 15
